Goal: Task Accomplishment & Management: Use online tool/utility

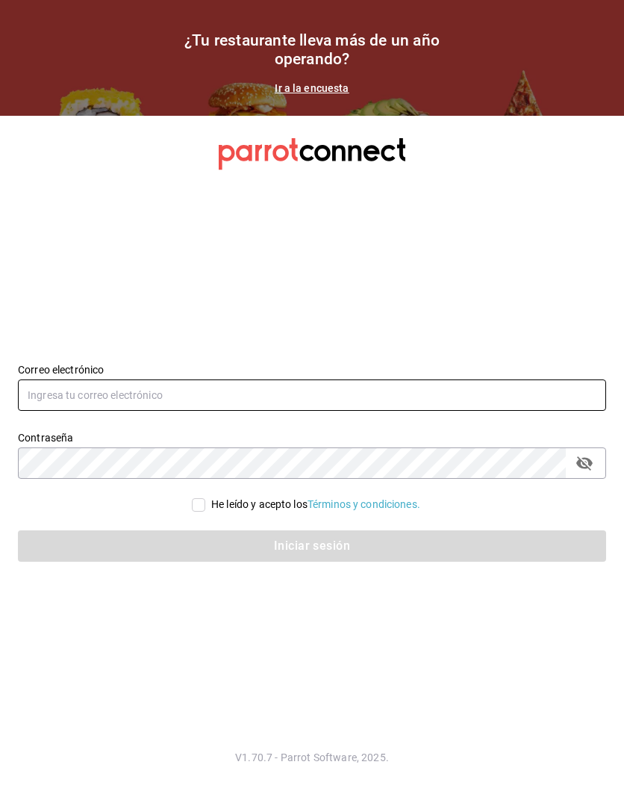
click at [172, 390] on input "text" at bounding box center [312, 394] width 589 height 31
type input "[PERSON_NAME][EMAIL_ADDRESS][PERSON_NAME][DOMAIN_NAME]"
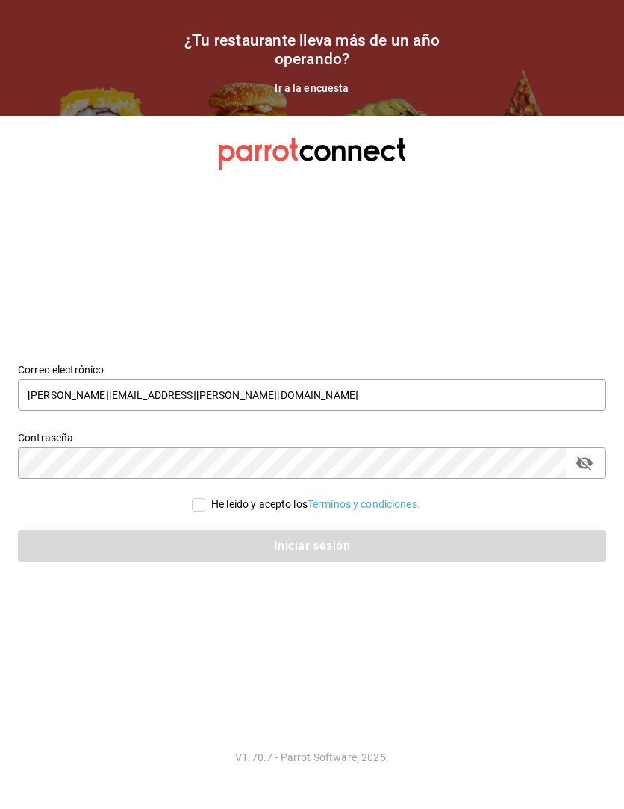
click at [198, 500] on input "He leído y acepto los Términos y condiciones." at bounding box center [198, 504] width 13 height 13
checkbox input "true"
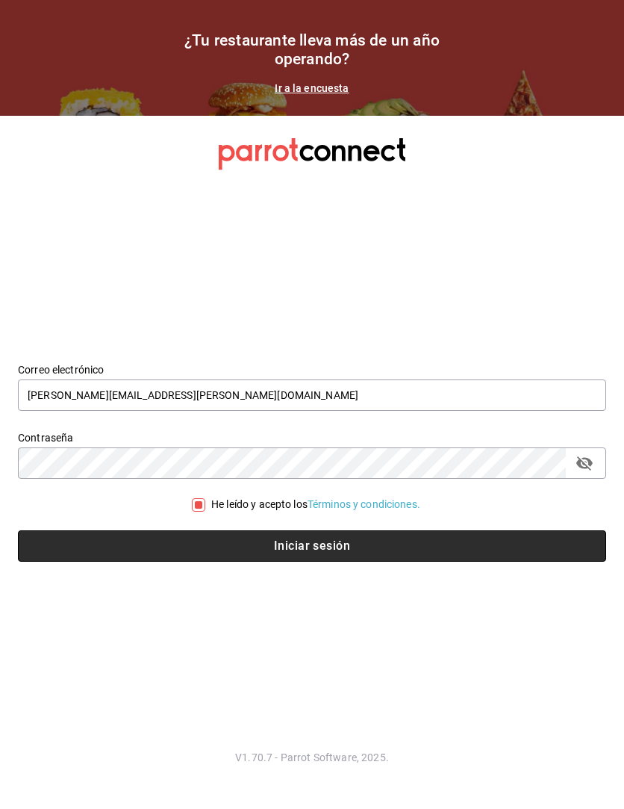
click at [215, 536] on button "Iniciar sesión" at bounding box center [312, 545] width 589 height 31
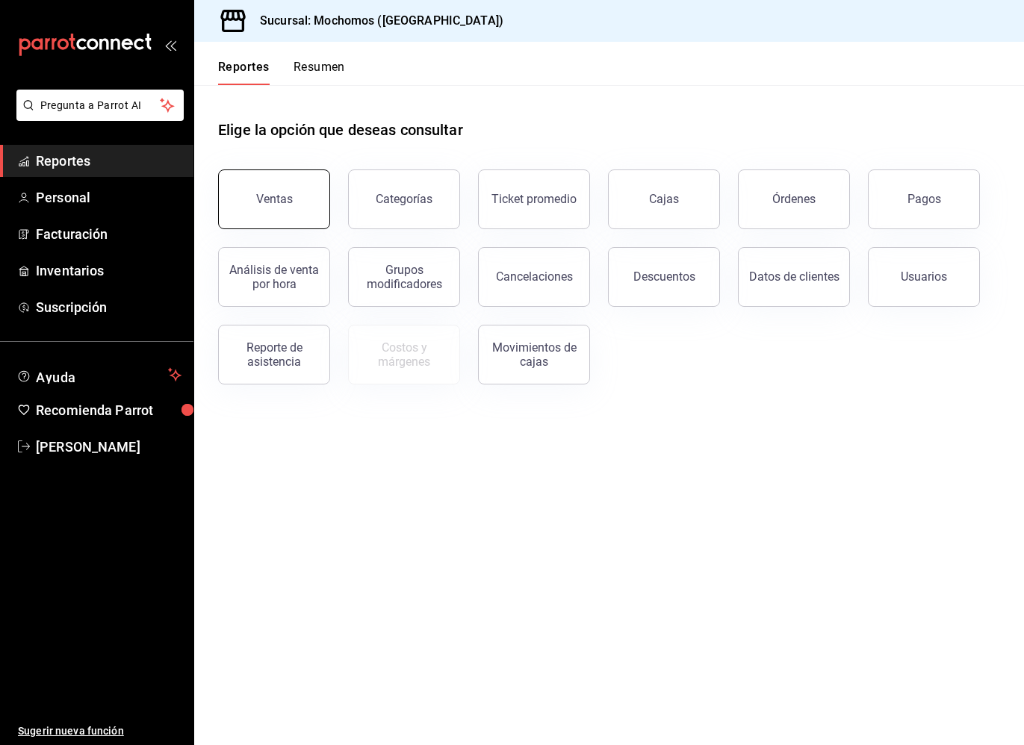
click at [273, 199] on div "Ventas" at bounding box center [274, 199] width 37 height 14
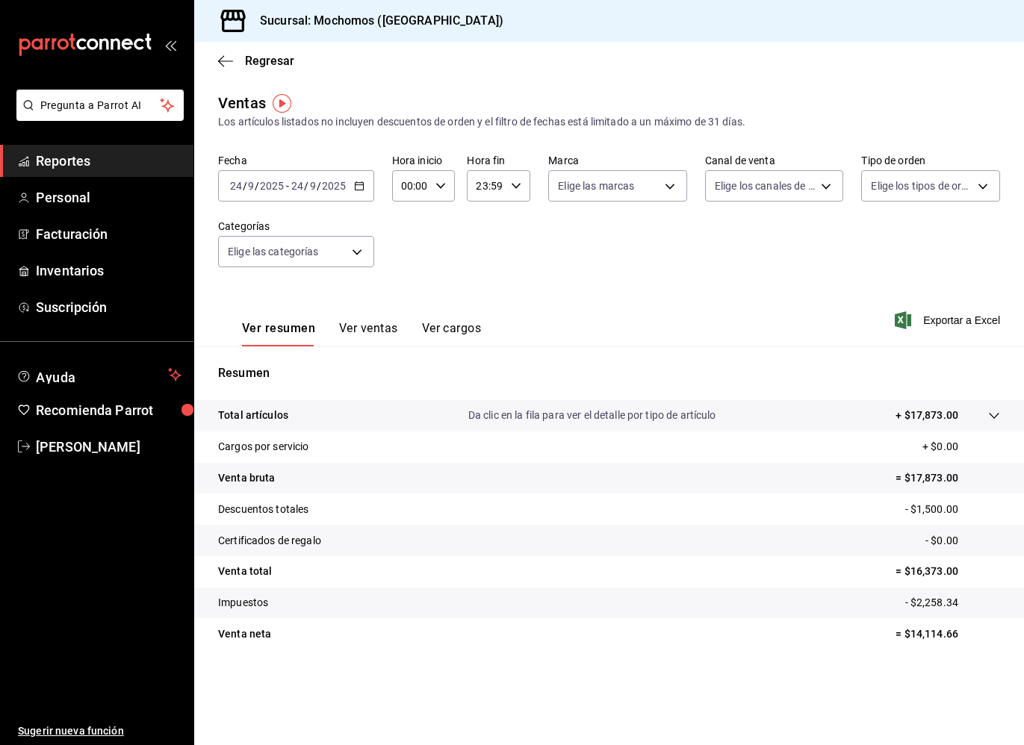
click at [363, 183] on icon "button" at bounding box center [359, 186] width 10 height 10
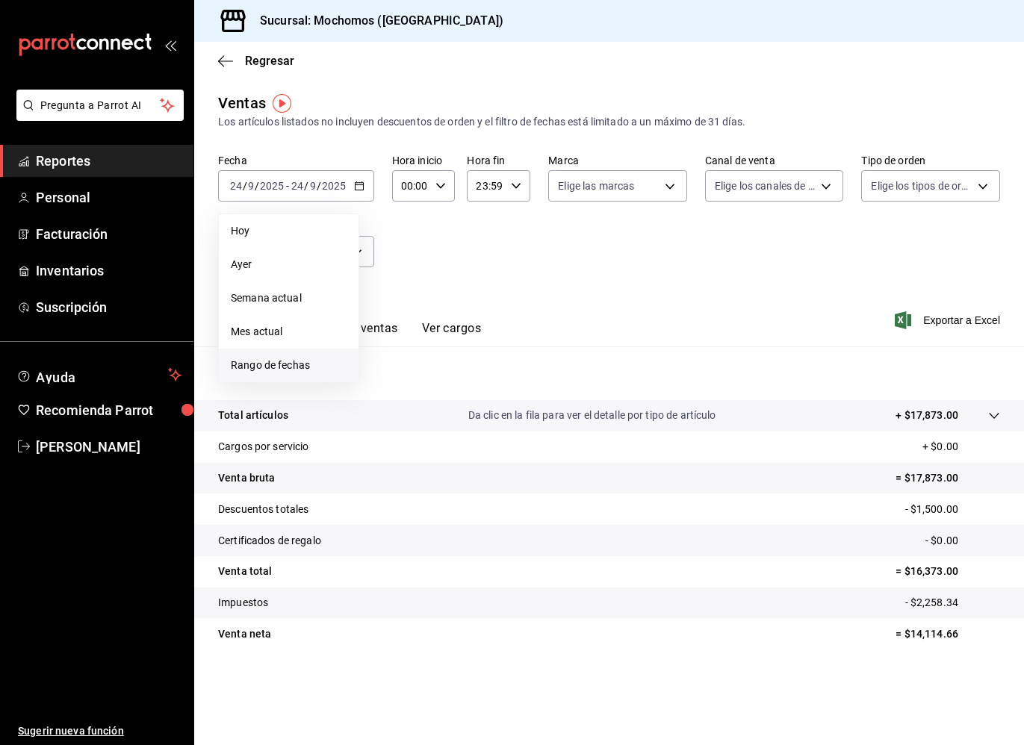
click at [282, 367] on span "Rango de fechas" at bounding box center [289, 366] width 116 height 16
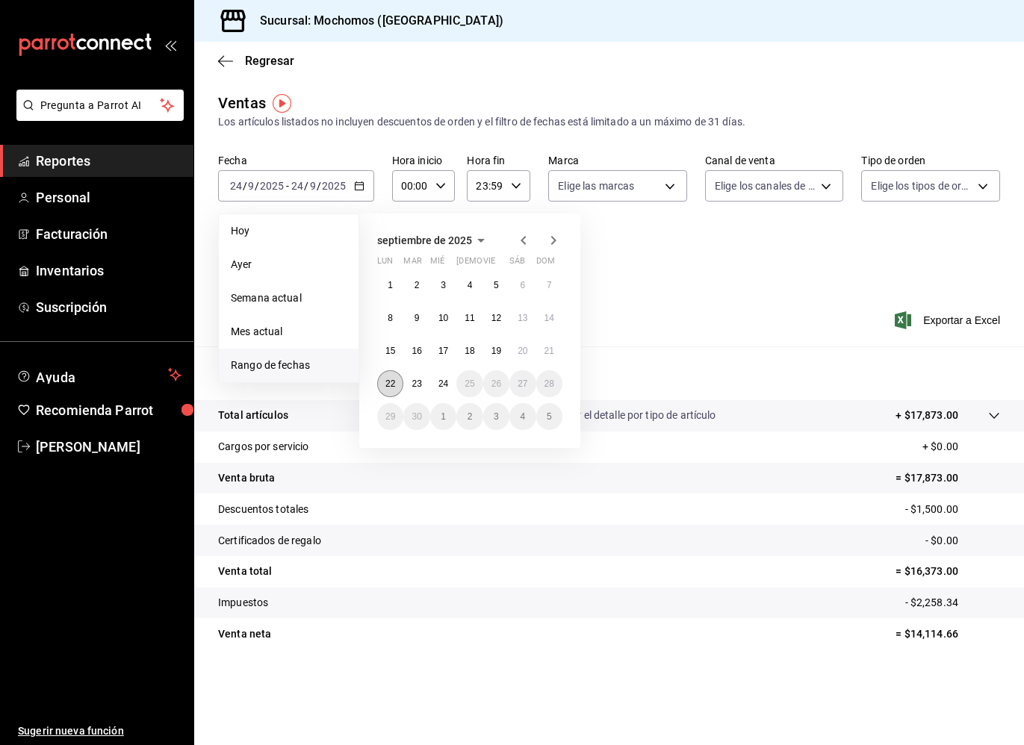
click at [386, 384] on abbr "22" at bounding box center [390, 384] width 10 height 10
click at [426, 381] on button "23" at bounding box center [416, 383] width 26 height 27
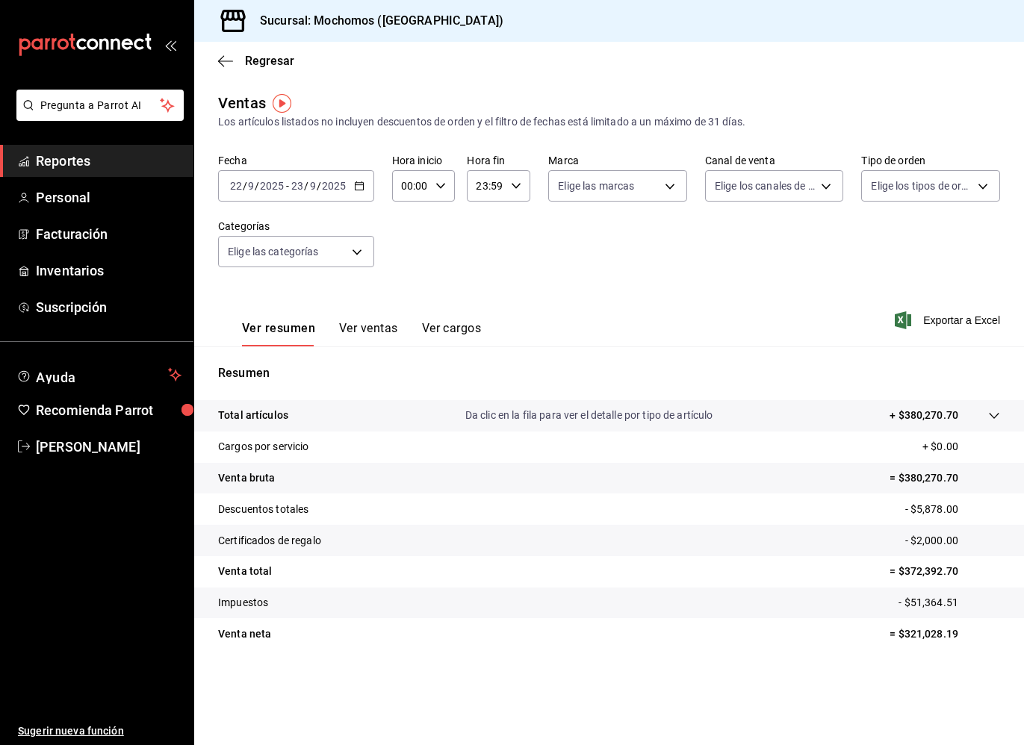
click at [446, 182] on div "00:00 Hora inicio" at bounding box center [423, 185] width 63 height 31
click at [410, 252] on span "05" at bounding box center [407, 254] width 8 height 12
type input "05:00"
click at [521, 187] on div at bounding box center [512, 372] width 1024 height 745
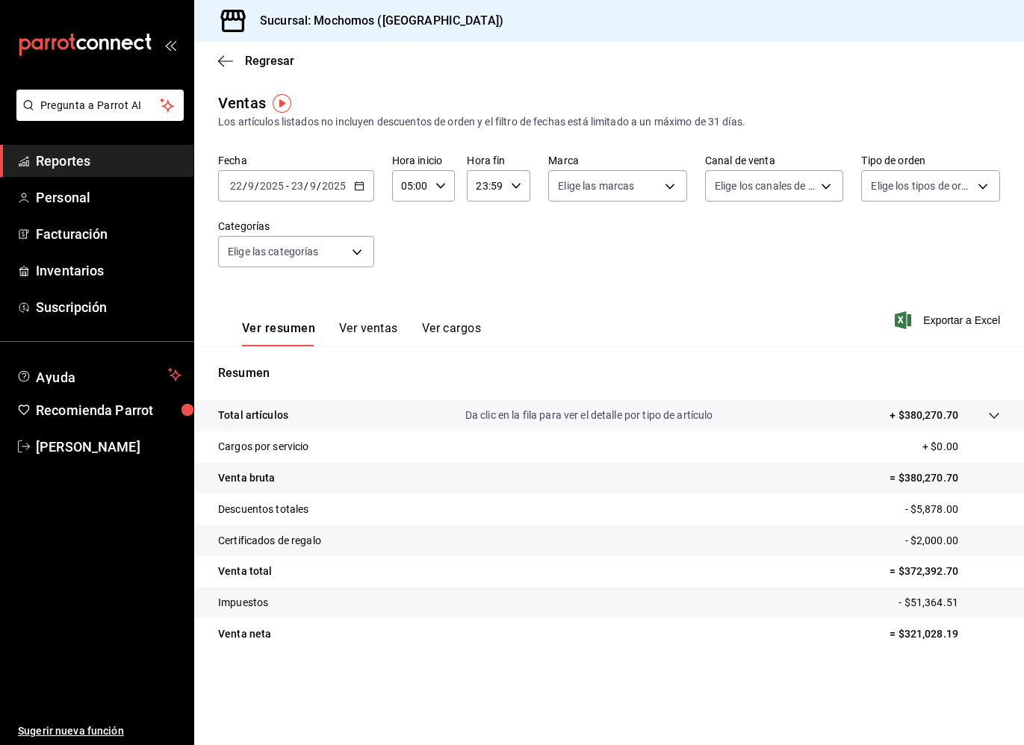
click at [512, 184] on \(Stroke\) "button" at bounding box center [516, 185] width 9 height 5
click at [485, 259] on button "05" at bounding box center [483, 254] width 26 height 30
click at [513, 223] on span "00" at bounding box center [515, 224] width 8 height 12
type input "05:00"
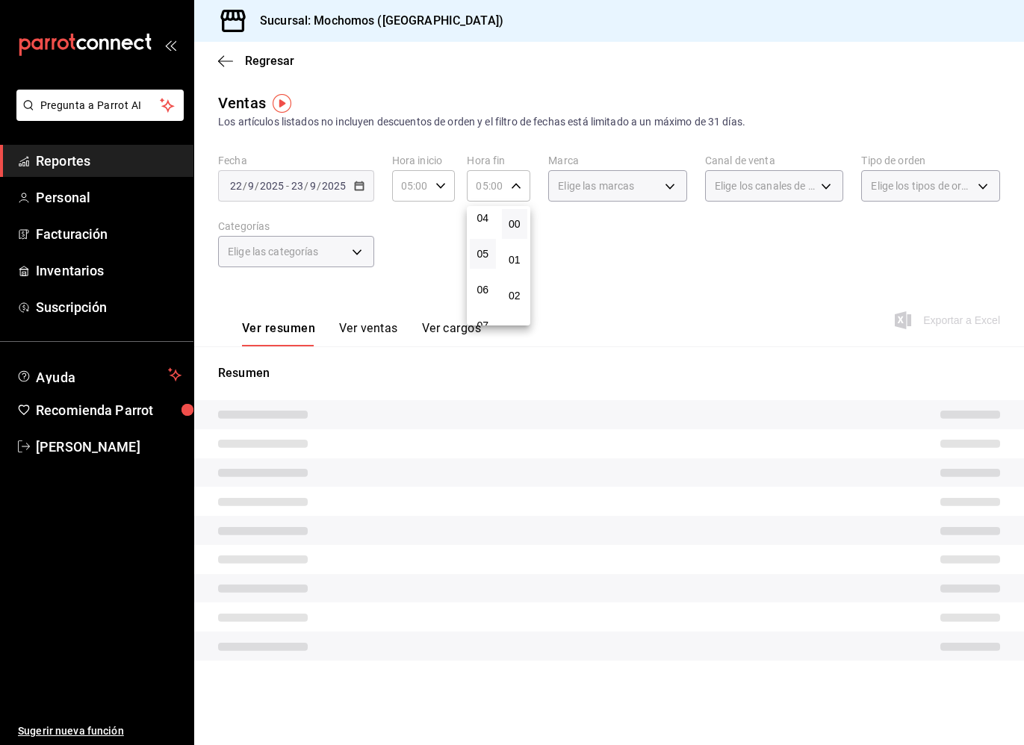
click at [624, 264] on div at bounding box center [512, 372] width 1024 height 745
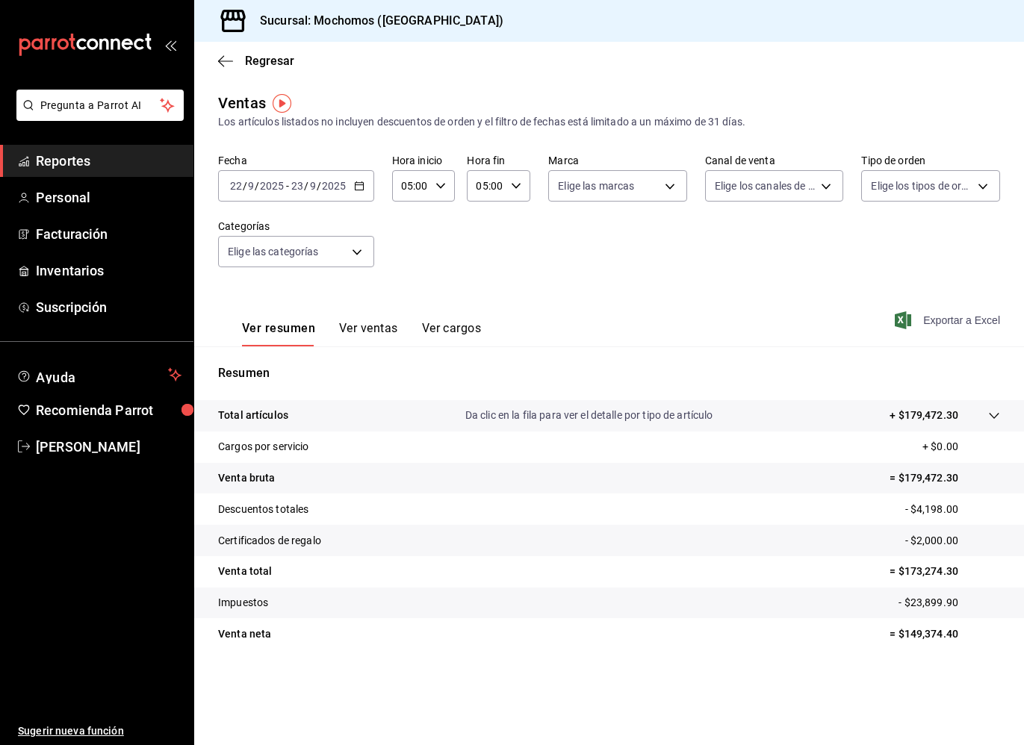
click at [624, 323] on span "Exportar a Excel" at bounding box center [949, 320] width 102 height 18
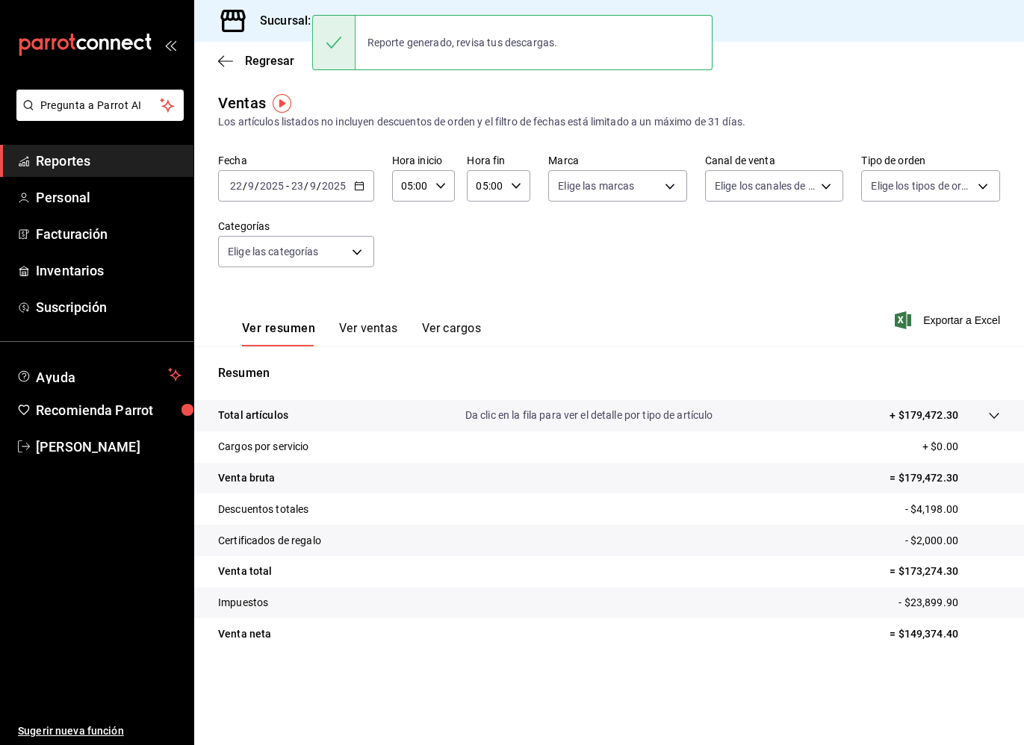
click at [360, 188] on icon "button" at bounding box center [359, 186] width 10 height 10
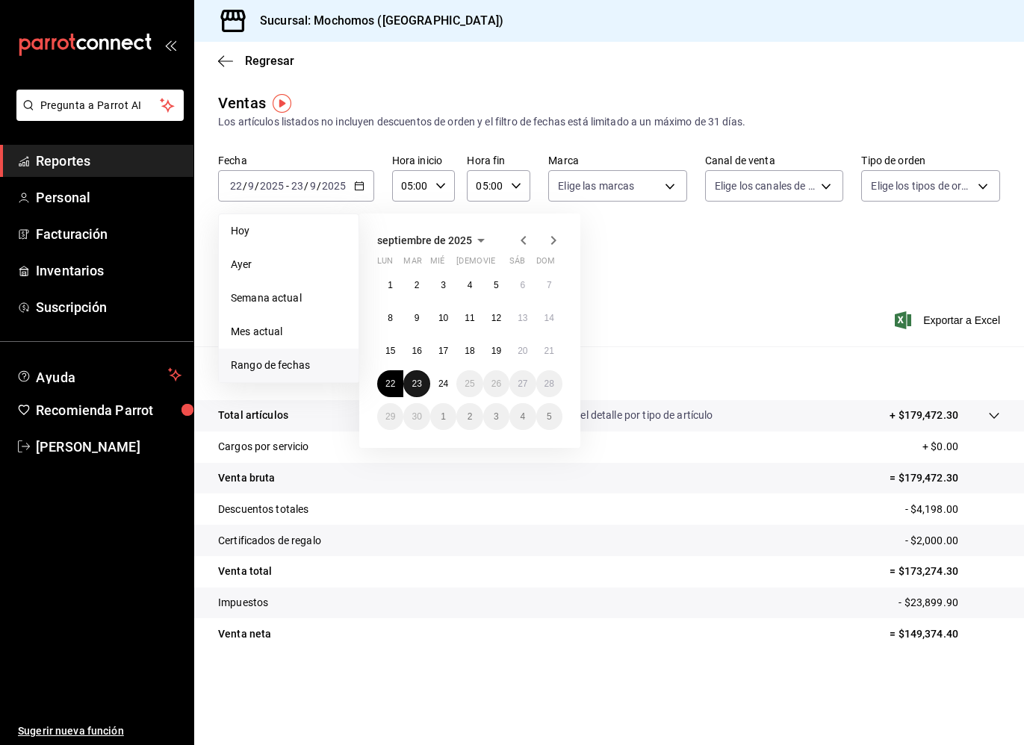
click at [410, 383] on button "23" at bounding box center [416, 383] width 26 height 27
click at [443, 388] on abbr "24" at bounding box center [443, 384] width 10 height 10
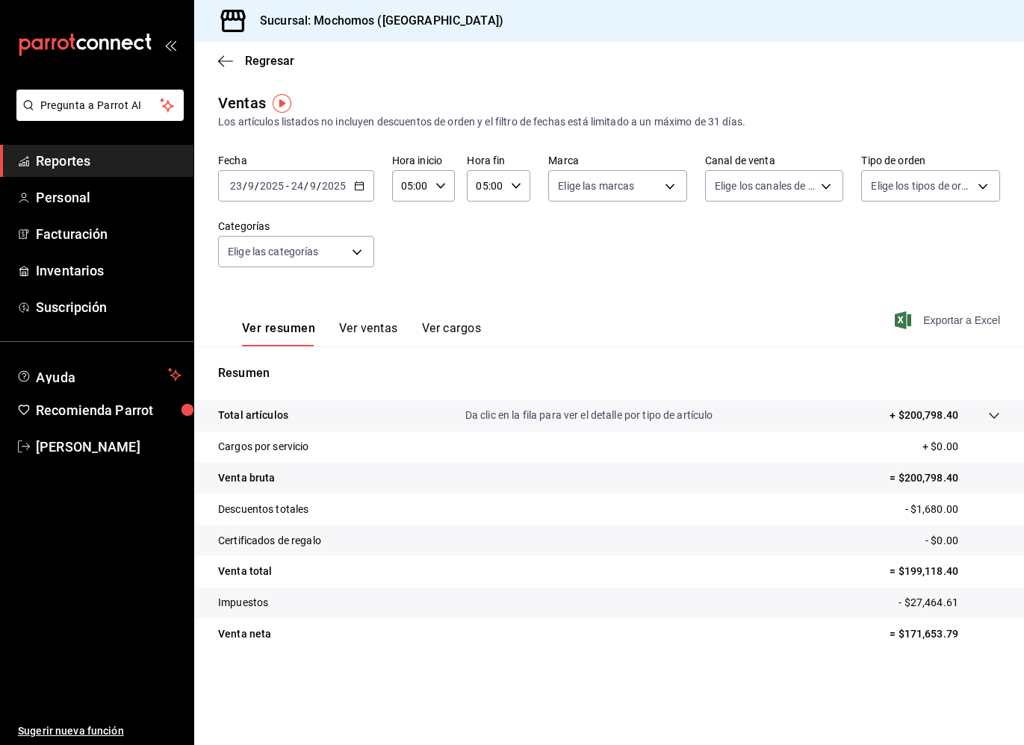
click at [624, 323] on span "Exportar a Excel" at bounding box center [949, 320] width 102 height 18
